Goal: Check status: Check status

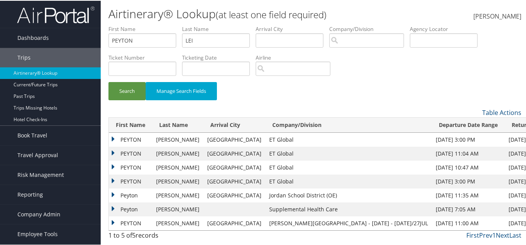
type input "LEI"
type input "HUAN"
click at [108, 81] on button "Search" at bounding box center [126, 90] width 37 height 18
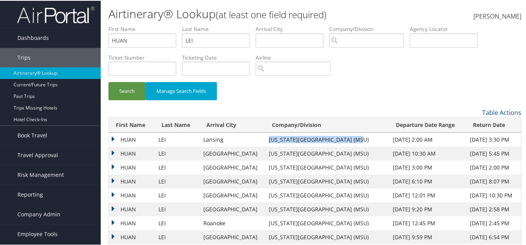
drag, startPoint x: 334, startPoint y: 139, endPoint x: 250, endPoint y: 144, distance: 83.4
click at [265, 144] on td "Michigan State University (MSU)" at bounding box center [327, 139] width 124 height 14
copy td "Michigan State University (MSU)"
drag, startPoint x: 111, startPoint y: 135, endPoint x: 112, endPoint y: 140, distance: 4.8
click at [111, 137] on td "HUAN" at bounding box center [132, 139] width 46 height 14
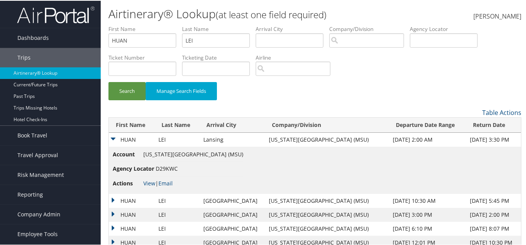
click at [166, 166] on span "D29KWC" at bounding box center [167, 167] width 22 height 7
copy span "D29KWC"
click at [148, 182] on link "View" at bounding box center [149, 182] width 12 height 7
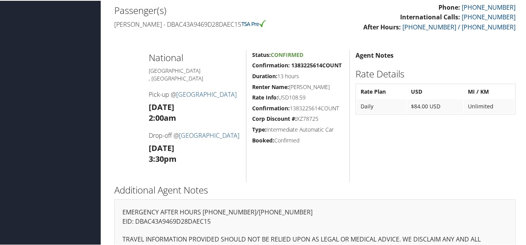
scroll to position [295, 0]
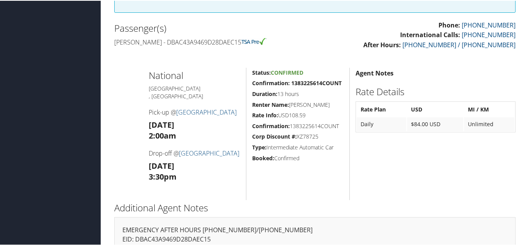
click at [104, 134] on div "Airtinerary® [PERSON_NAME] [PERSON_NAME] My Settings Travel Agency Contacts Log…" at bounding box center [315, 14] width 428 height 618
drag, startPoint x: 215, startPoint y: 111, endPoint x: 177, endPoint y: 101, distance: 39.8
click at [177, 107] on h4 "Pick-up @ [GEOGRAPHIC_DATA]" at bounding box center [195, 111] width 92 height 9
copy h4 "[GEOGRAPHIC_DATA]"
